Goal: Information Seeking & Learning: Check status

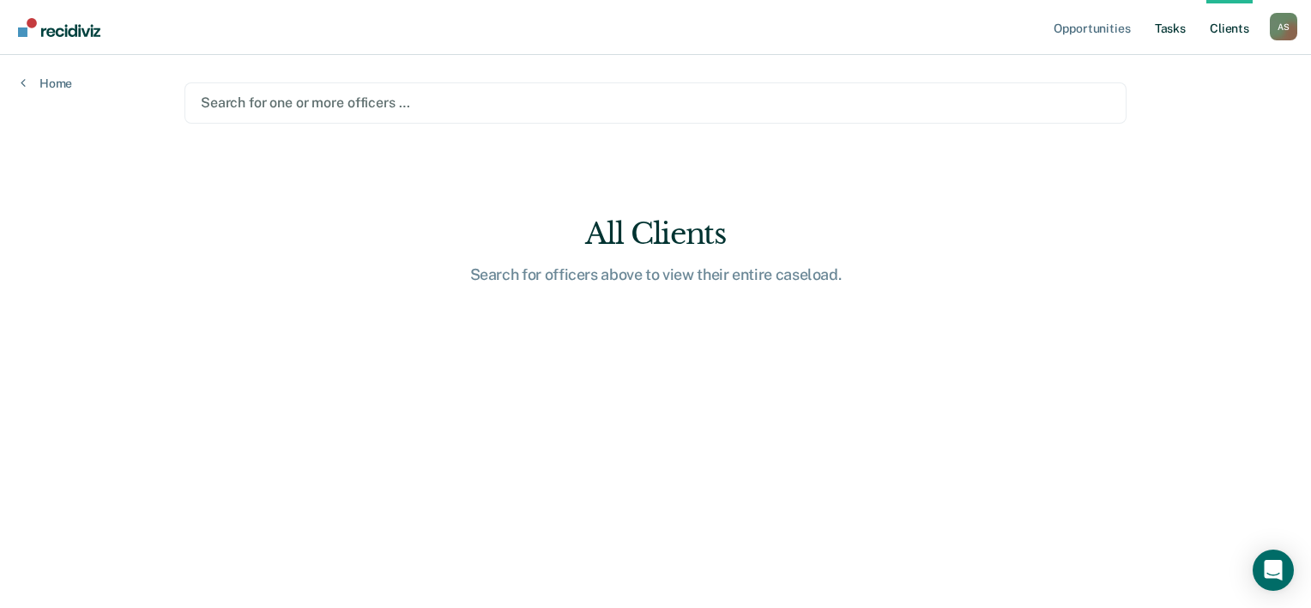
click at [1170, 31] on link "Tasks" at bounding box center [1171, 27] width 38 height 55
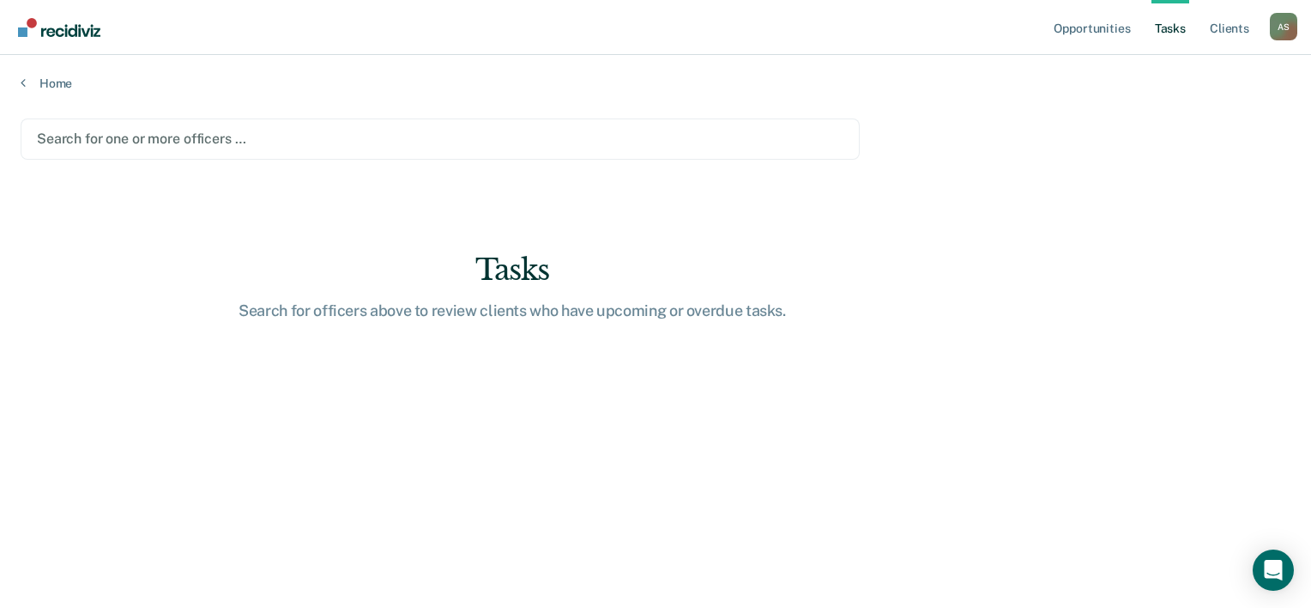
click at [198, 134] on div at bounding box center [440, 139] width 807 height 20
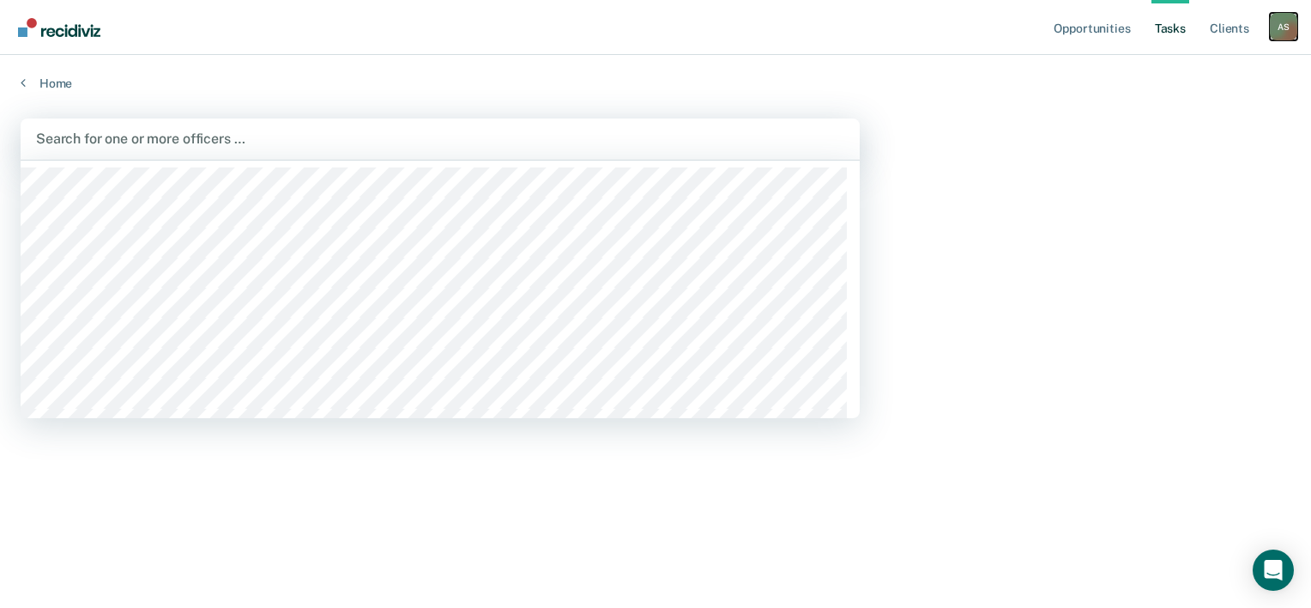
click at [1278, 21] on div "A S" at bounding box center [1283, 26] width 27 height 27
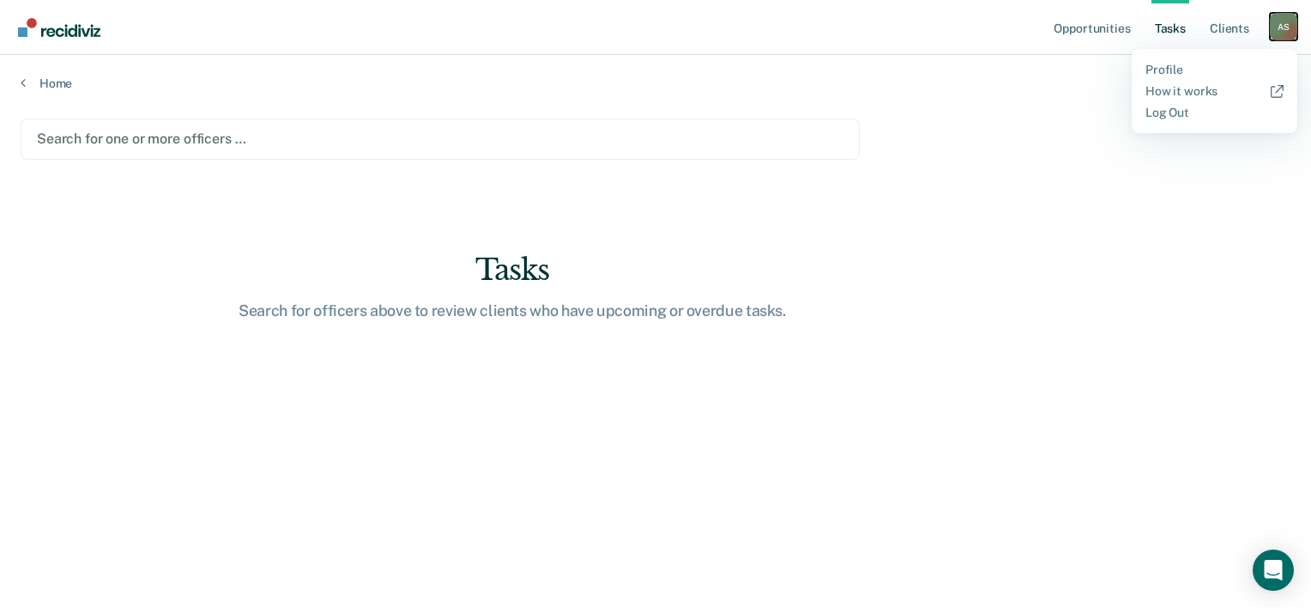
click at [1278, 21] on div "A S" at bounding box center [1283, 26] width 27 height 27
click at [48, 86] on link "Home" at bounding box center [656, 83] width 1270 height 15
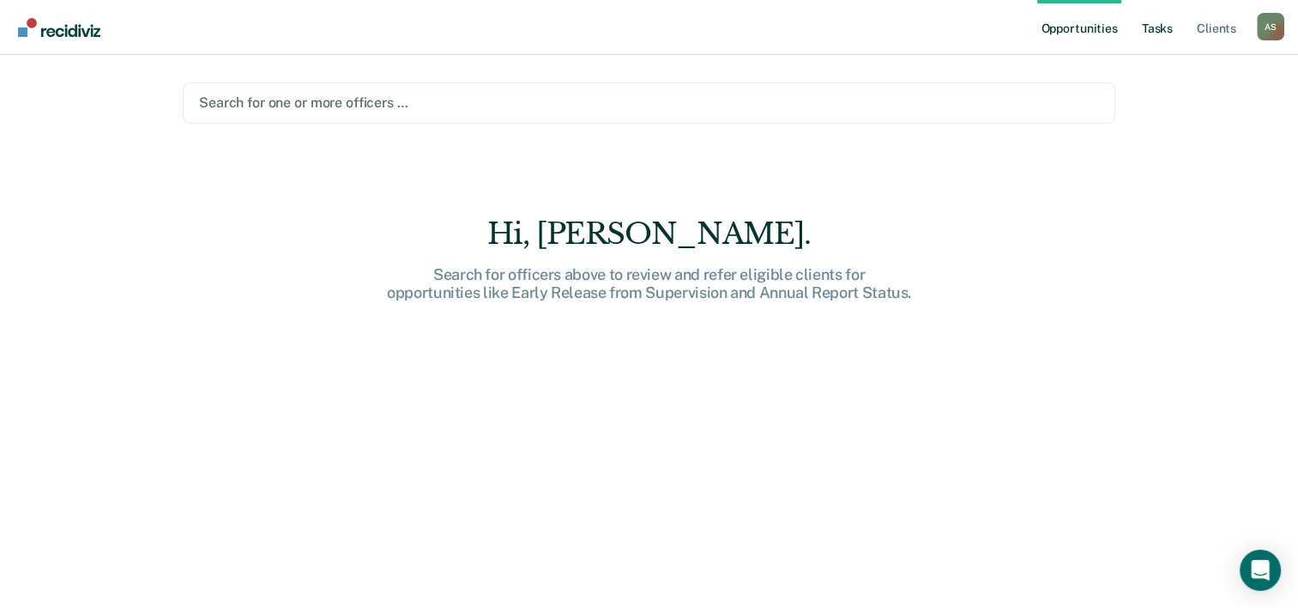
click at [1150, 29] on link "Tasks" at bounding box center [1158, 27] width 38 height 55
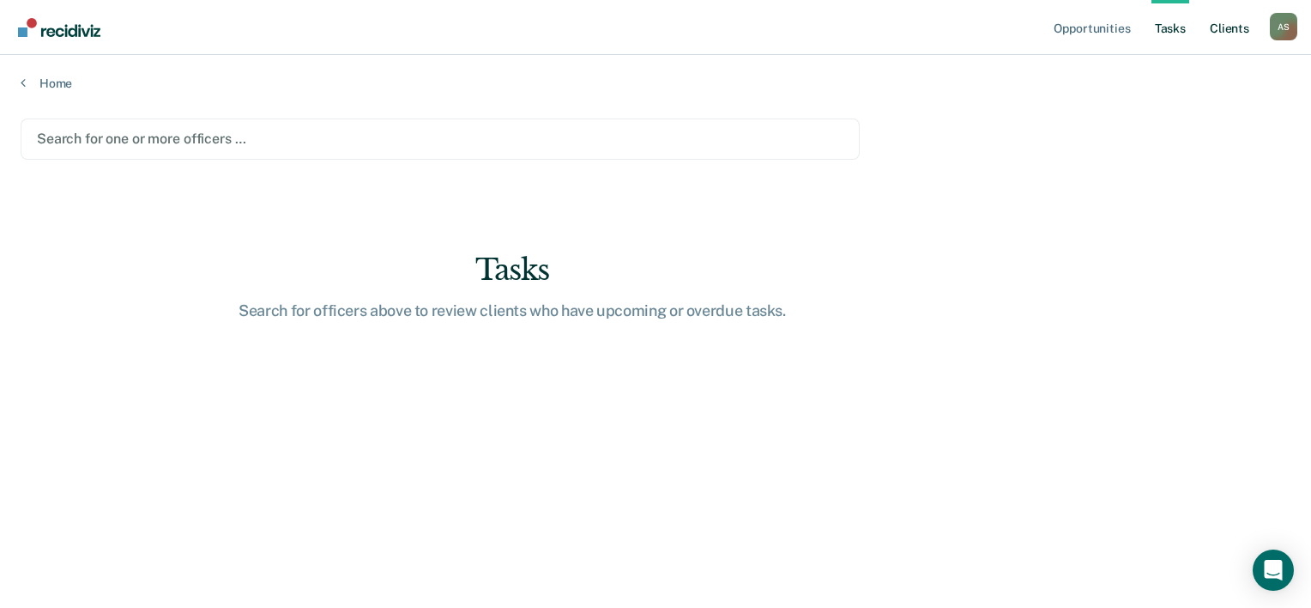
click at [1241, 38] on link "Client s" at bounding box center [1229, 27] width 46 height 55
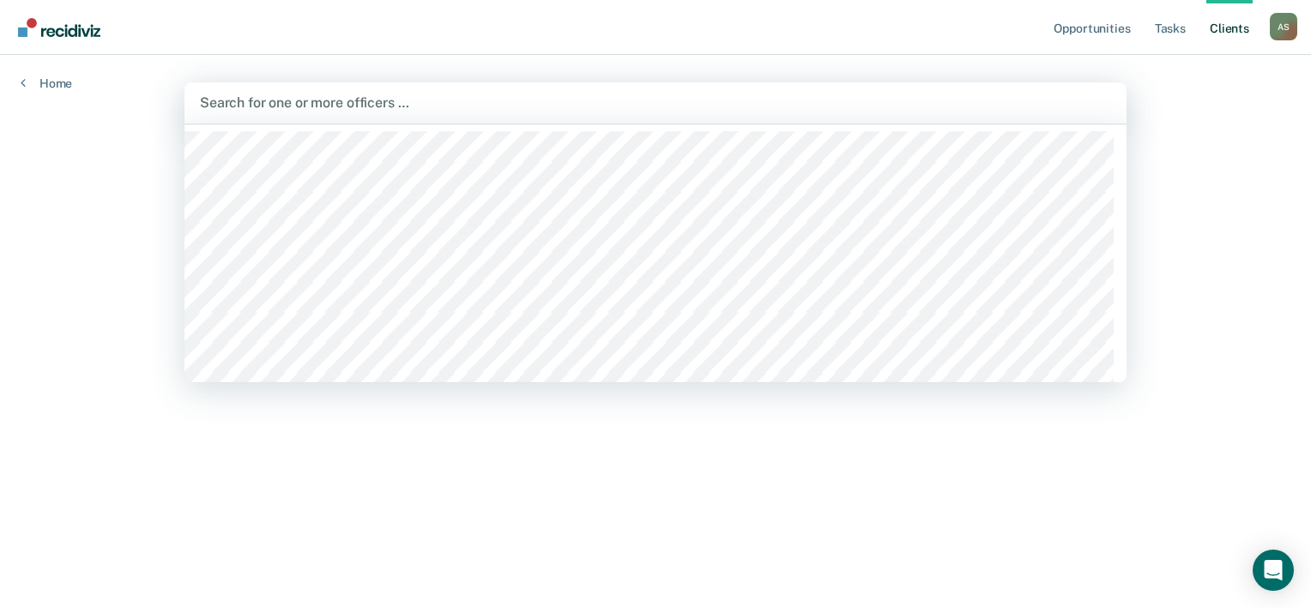
click at [284, 110] on div at bounding box center [655, 103] width 911 height 20
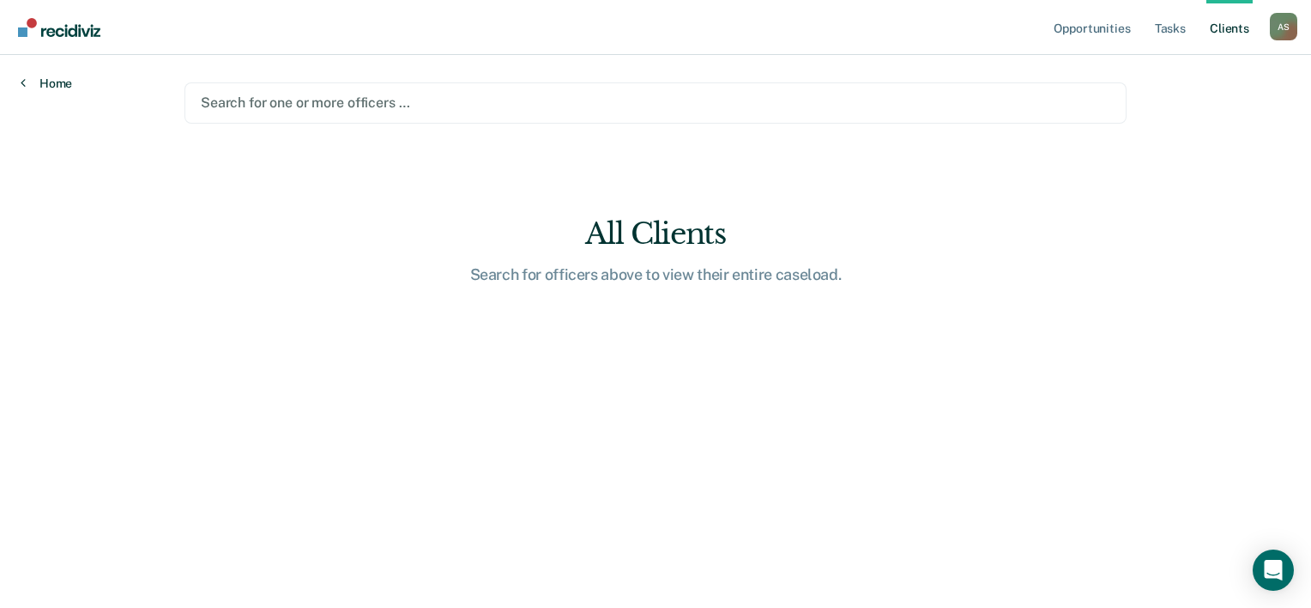
click at [31, 82] on link "Home" at bounding box center [46, 83] width 51 height 15
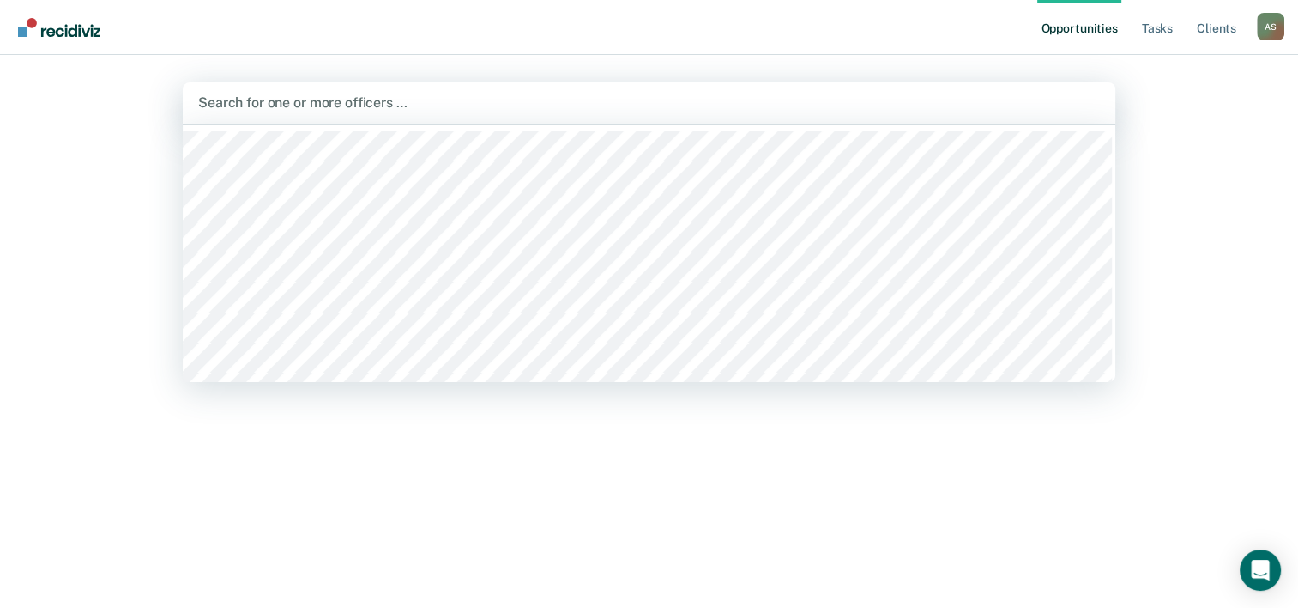
click at [208, 97] on div at bounding box center [649, 103] width 902 height 20
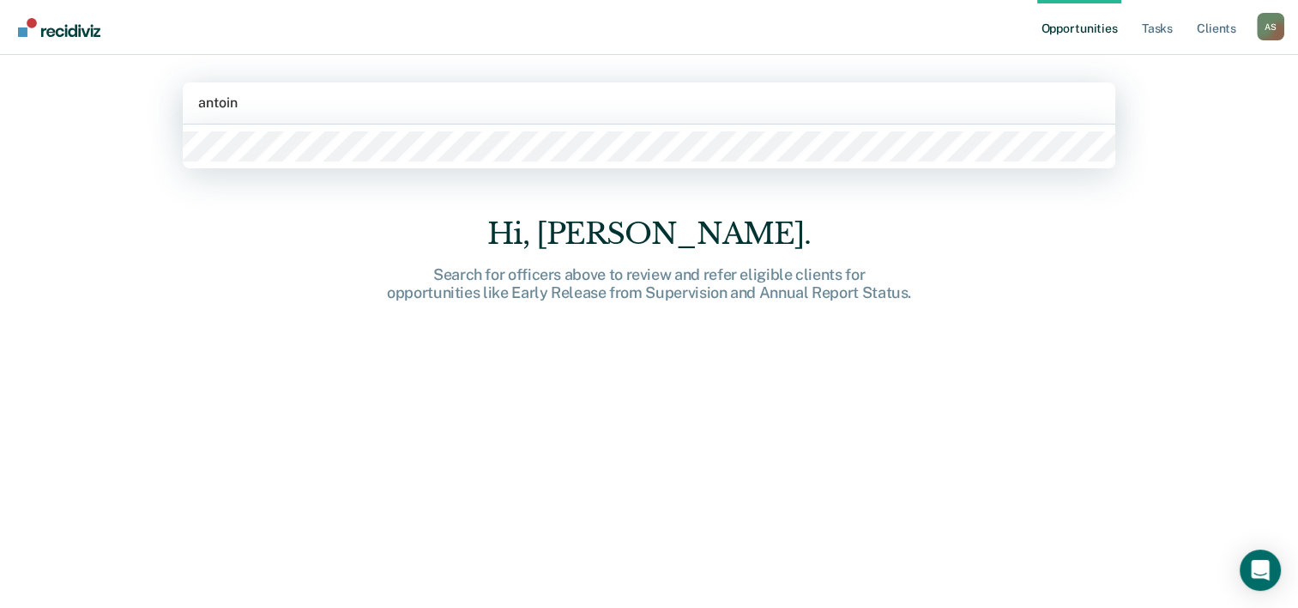
type input "[PERSON_NAME]"
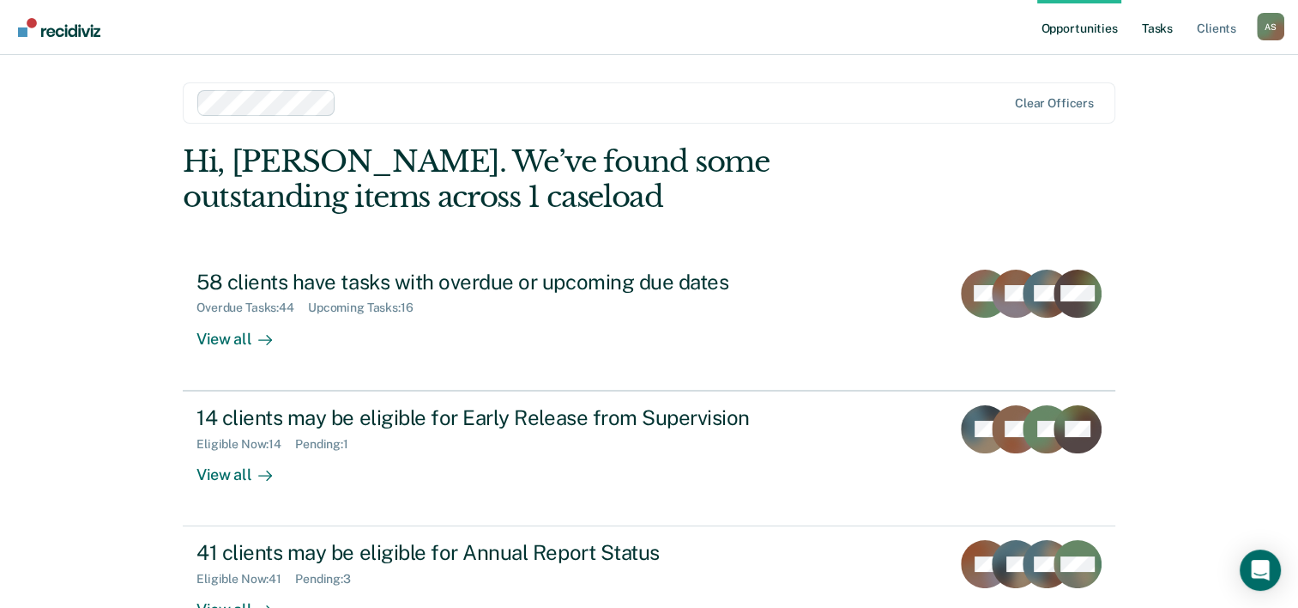
click at [1152, 31] on link "Tasks" at bounding box center [1158, 27] width 38 height 55
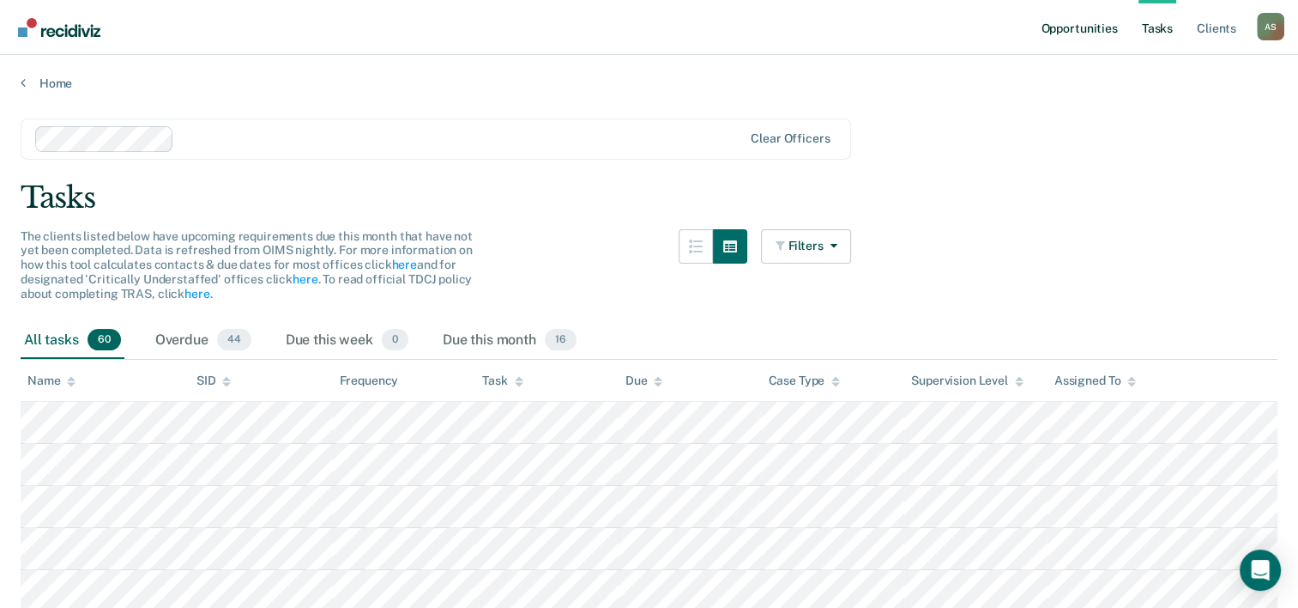
click at [1112, 34] on link "Opportunities" at bounding box center [1078, 27] width 83 height 55
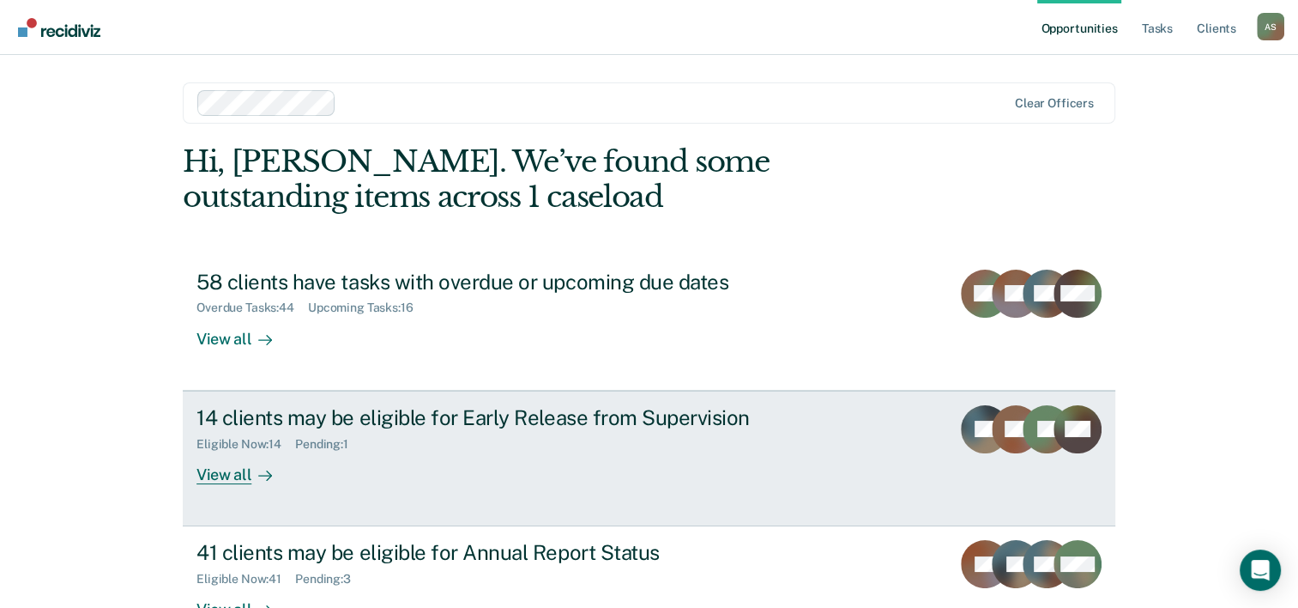
click at [223, 468] on div "View all" at bounding box center [244, 466] width 96 height 33
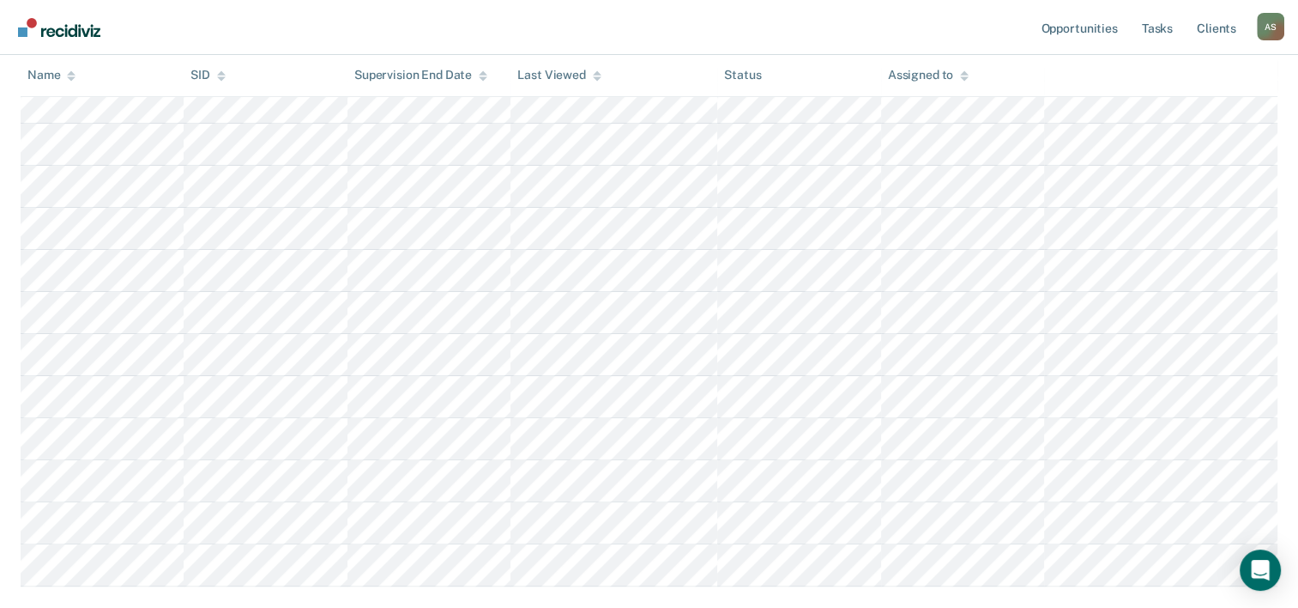
scroll to position [21, 0]
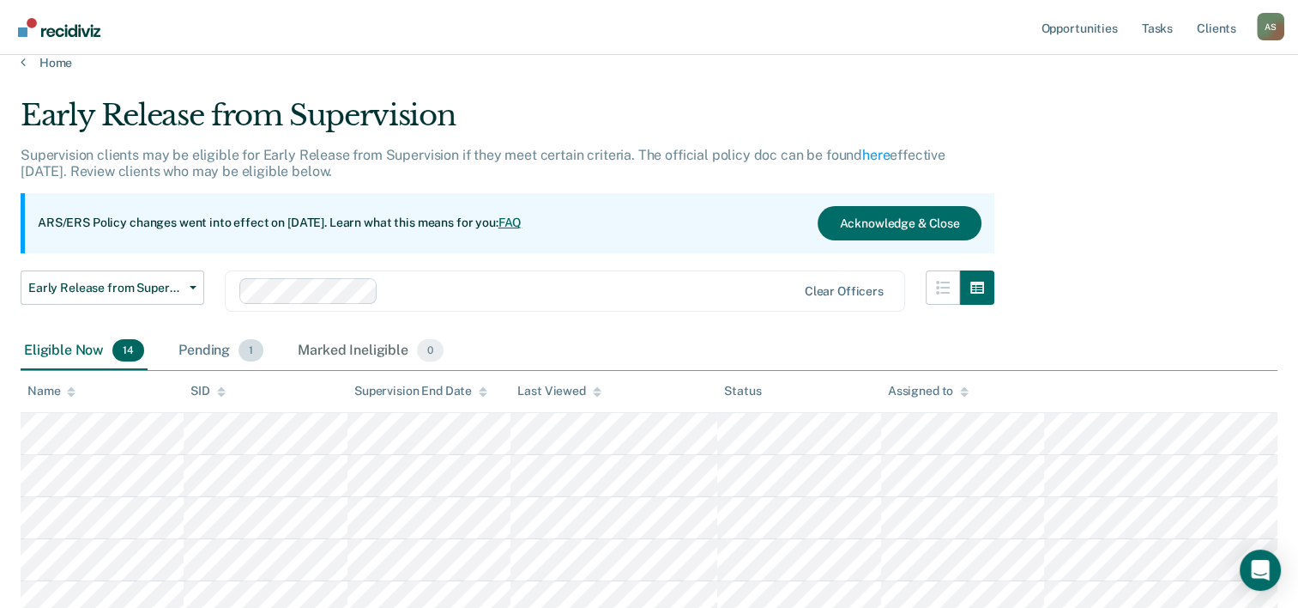
click at [240, 350] on span "1" at bounding box center [251, 350] width 25 height 22
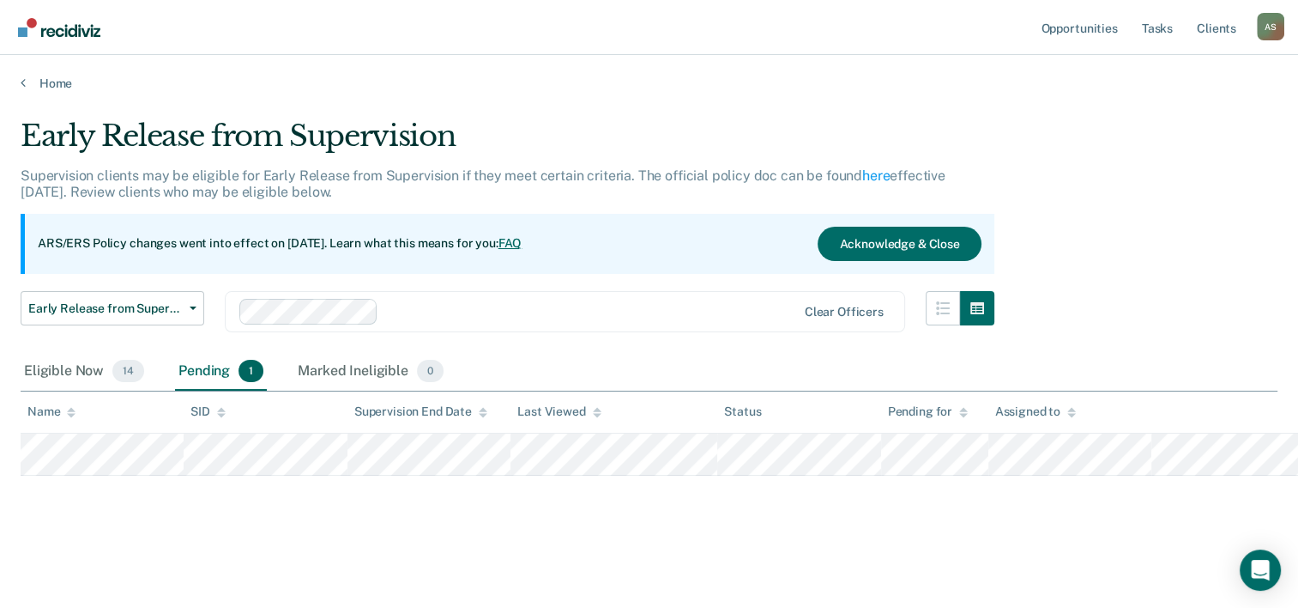
scroll to position [0, 0]
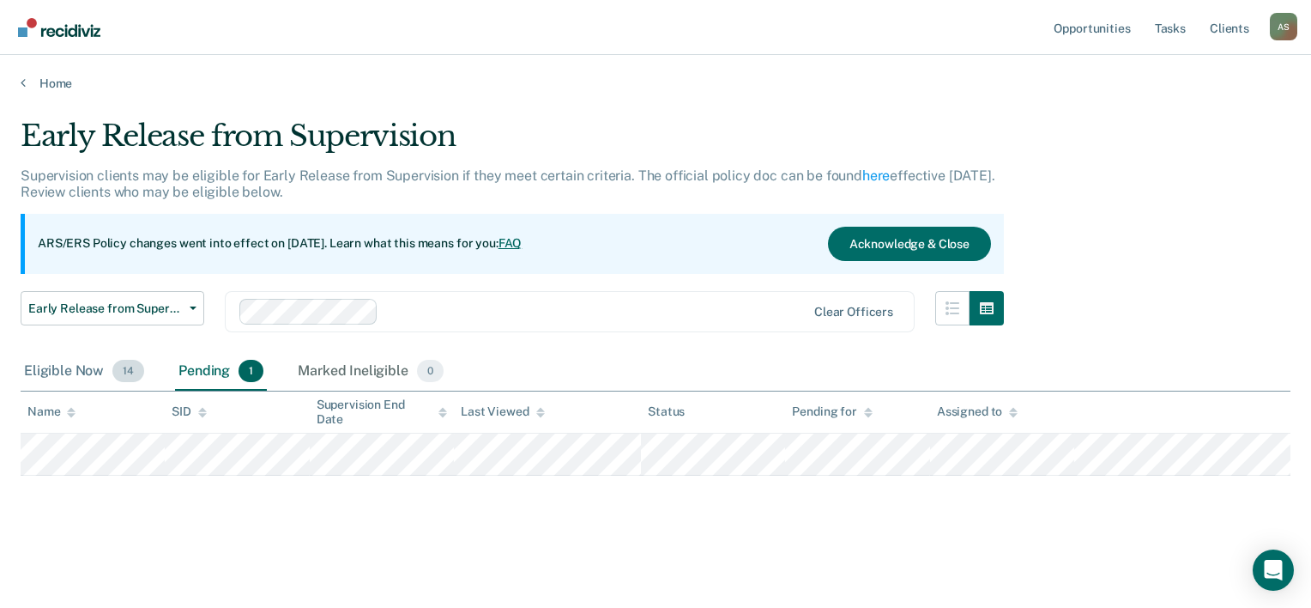
click at [67, 365] on div "Eligible Now 14" at bounding box center [84, 372] width 127 height 38
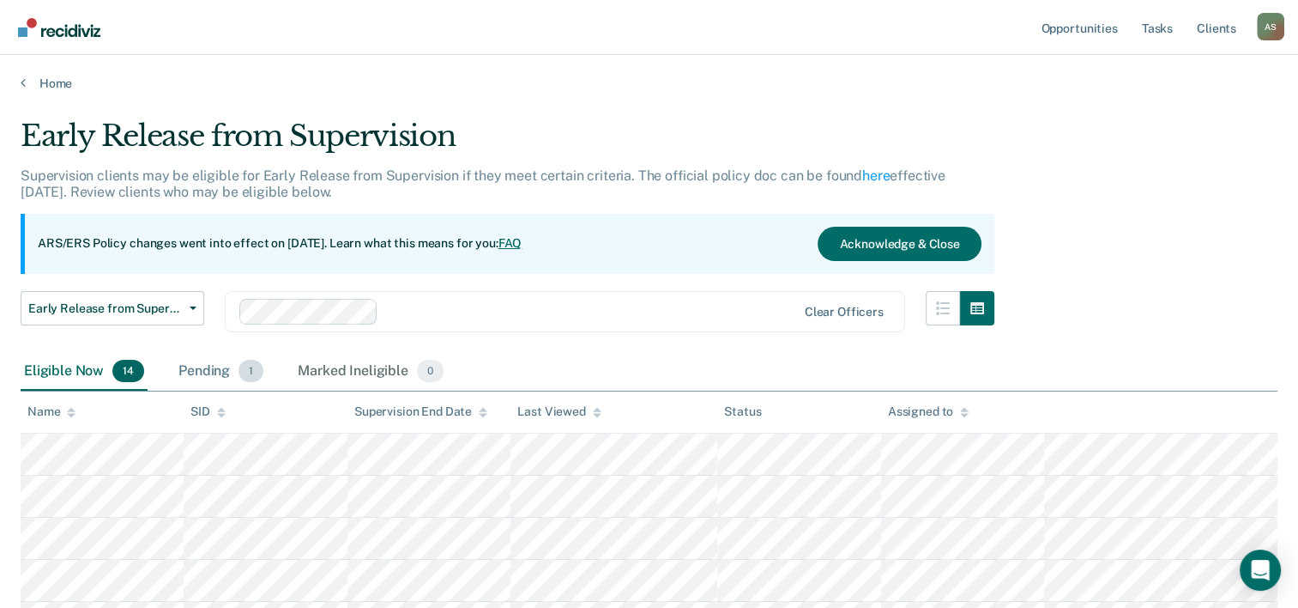
click at [192, 366] on div "Pending 1" at bounding box center [221, 372] width 92 height 38
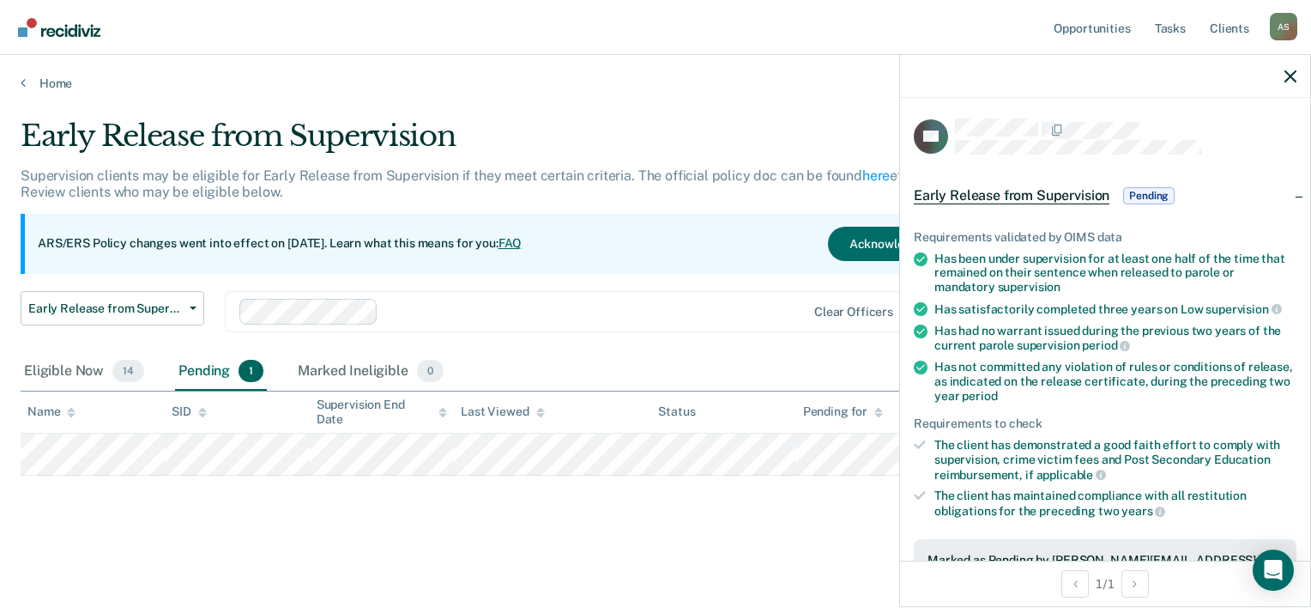
click at [576, 523] on div "Early Release from Supervision Supervision clients may be eligible for Early Re…" at bounding box center [656, 325] width 1270 height 415
click at [1291, 79] on icon "button" at bounding box center [1291, 76] width 12 height 12
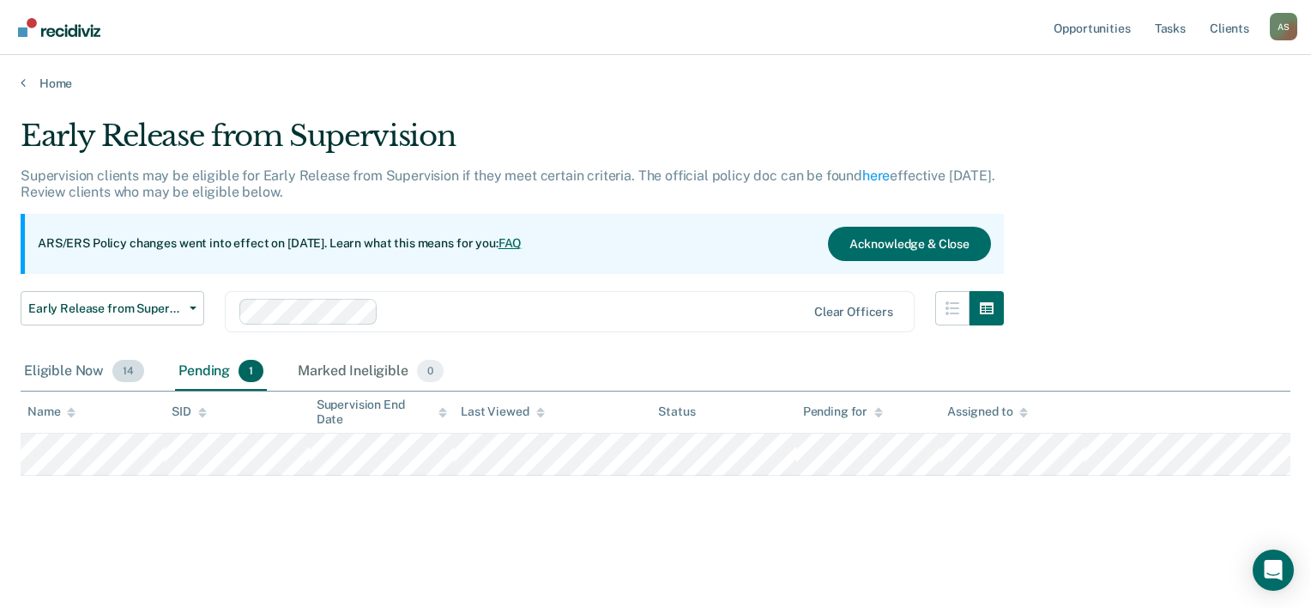
click at [82, 369] on div "Eligible Now 14" at bounding box center [84, 372] width 127 height 38
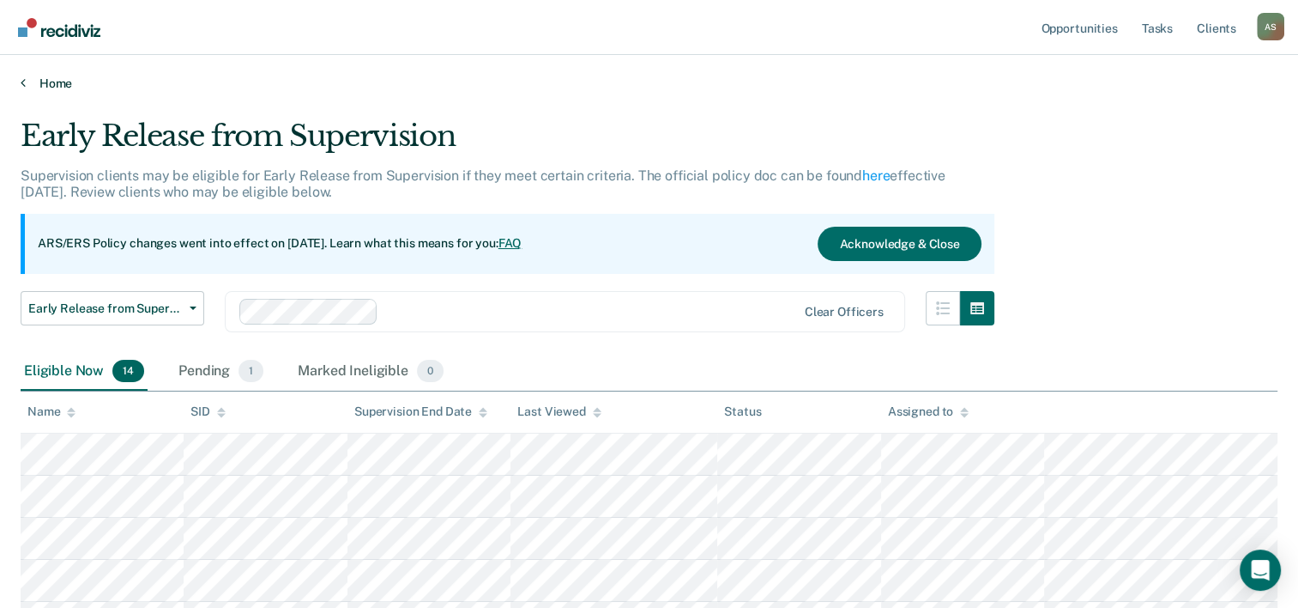
click at [63, 88] on link "Home" at bounding box center [649, 83] width 1257 height 15
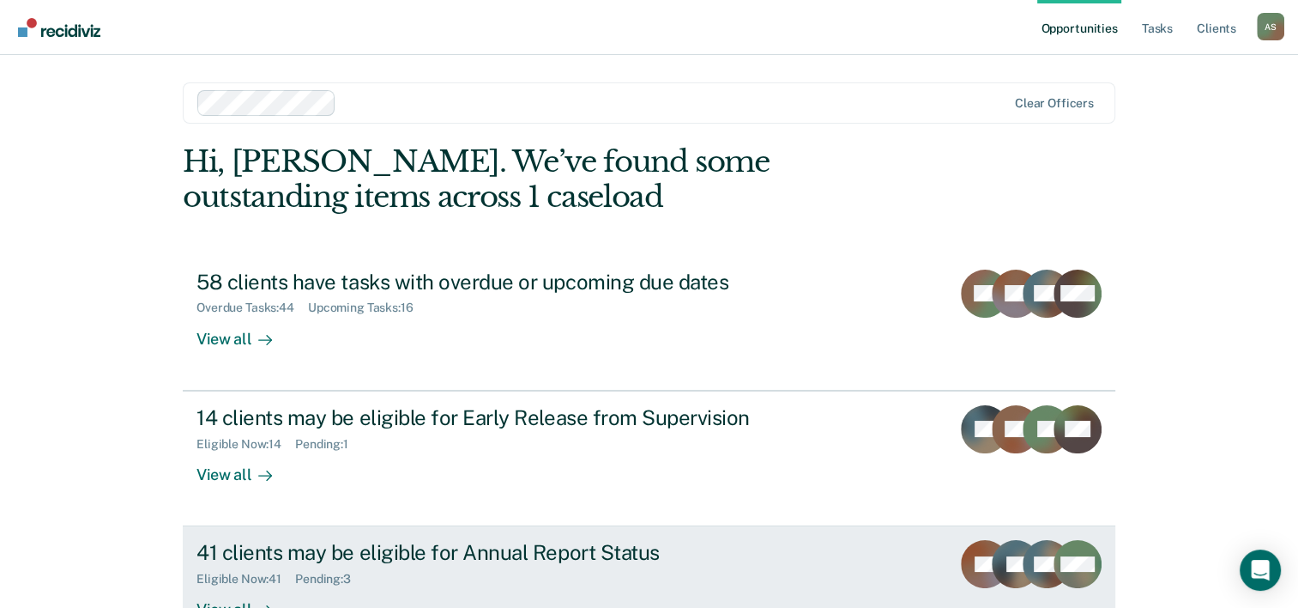
click at [477, 553] on div "41 clients may be eligible for Annual Report Status" at bounding box center [497, 552] width 602 height 25
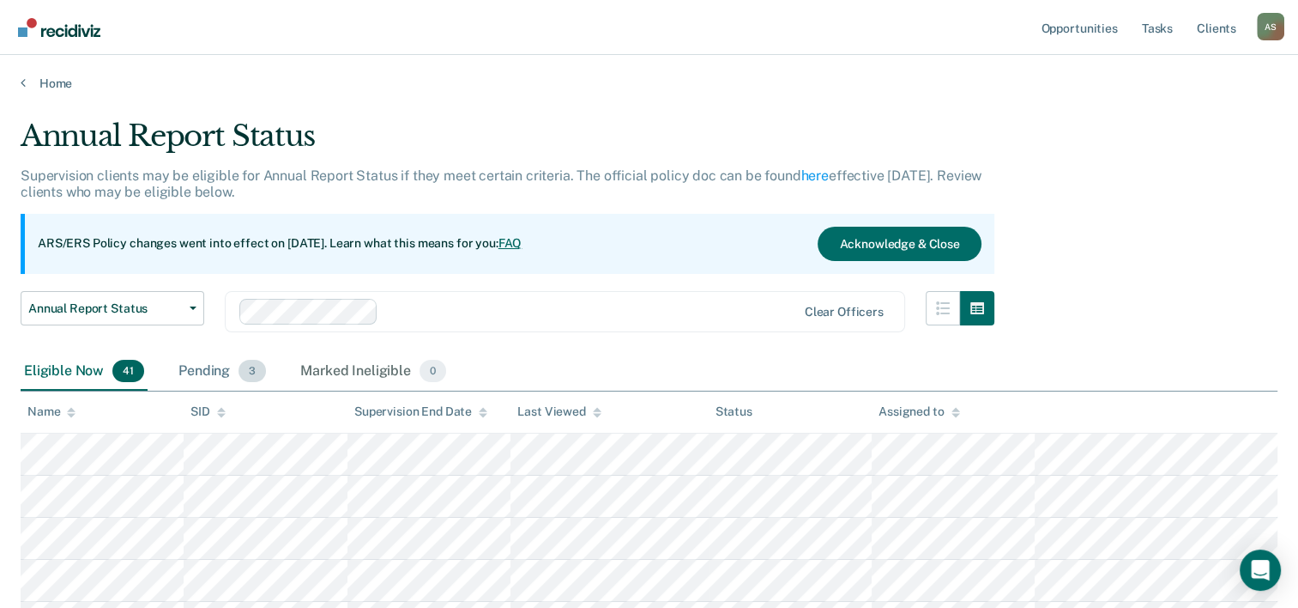
click at [245, 367] on span "3" at bounding box center [252, 371] width 27 height 22
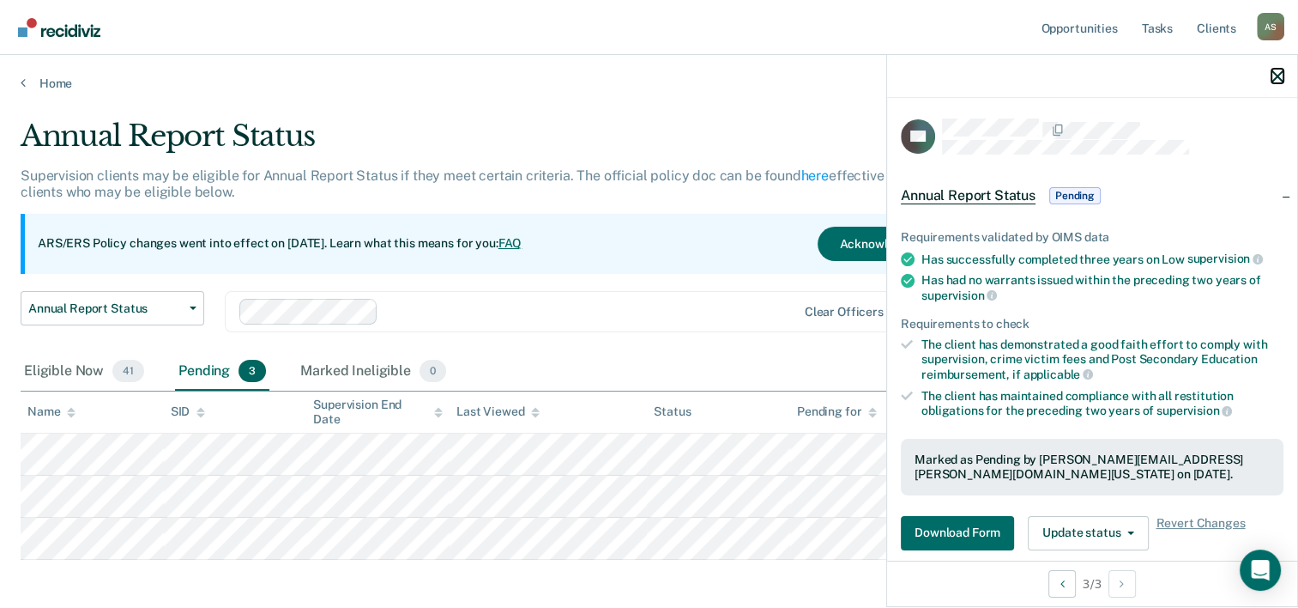
click at [1278, 77] on icon "button" at bounding box center [1278, 76] width 12 height 12
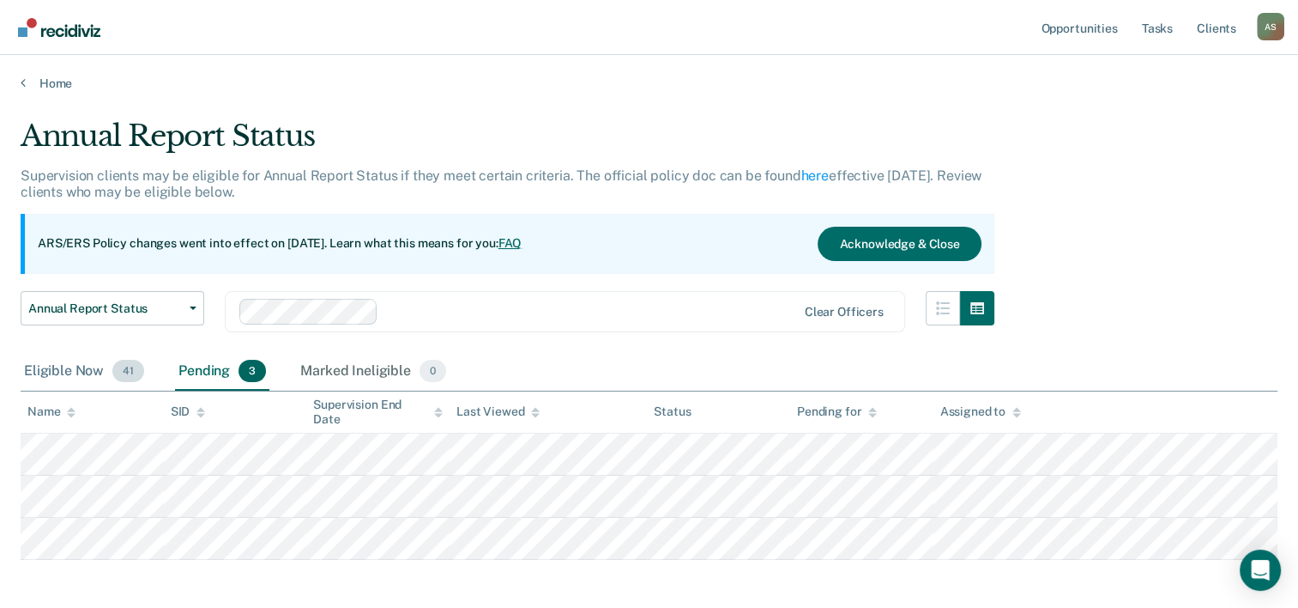
click at [76, 372] on div "Eligible Now 41" at bounding box center [84, 372] width 127 height 38
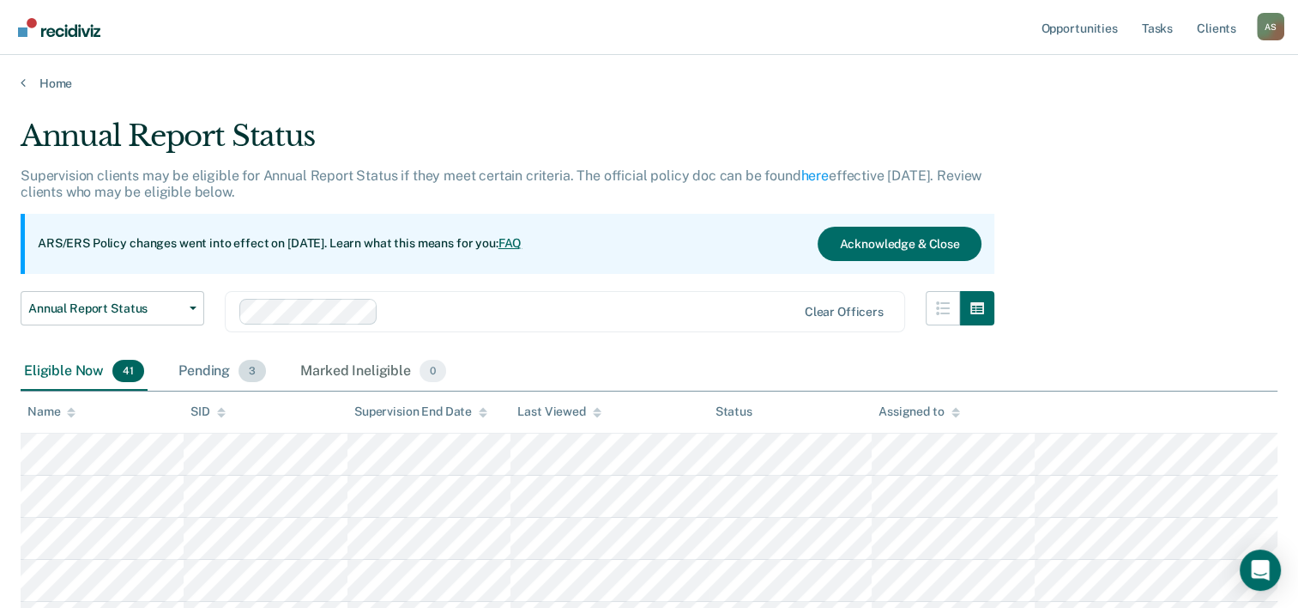
click at [213, 372] on div "Pending 3" at bounding box center [222, 372] width 94 height 38
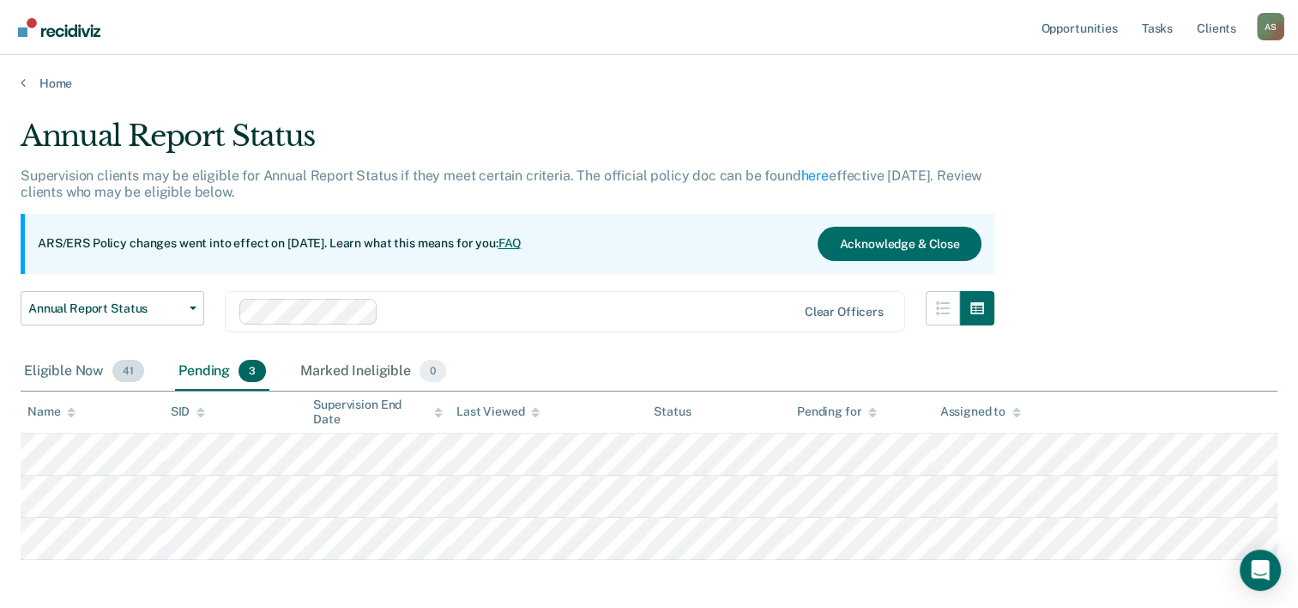
click at [100, 367] on div "Eligible Now 41" at bounding box center [84, 372] width 127 height 38
